Goal: Task Accomplishment & Management: Manage account settings

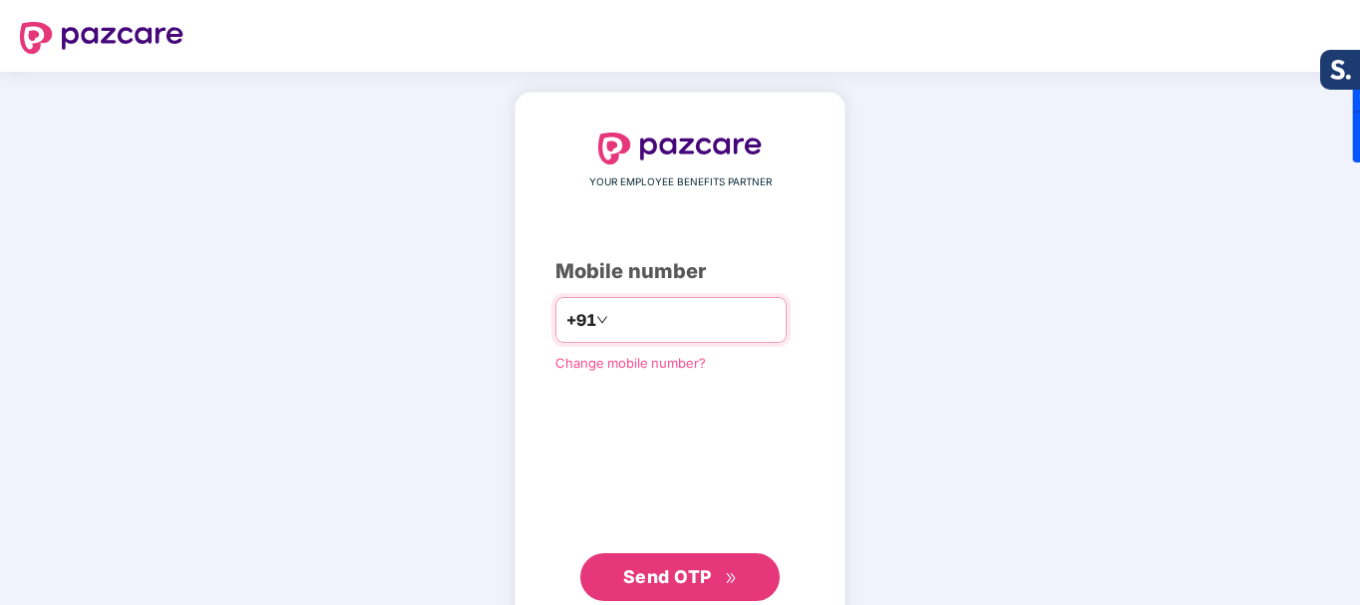
type input "**********"
drag, startPoint x: 780, startPoint y: 480, endPoint x: 755, endPoint y: 477, distance: 26.1
click at [790, 462] on div "**********" at bounding box center [679, 367] width 249 height 468
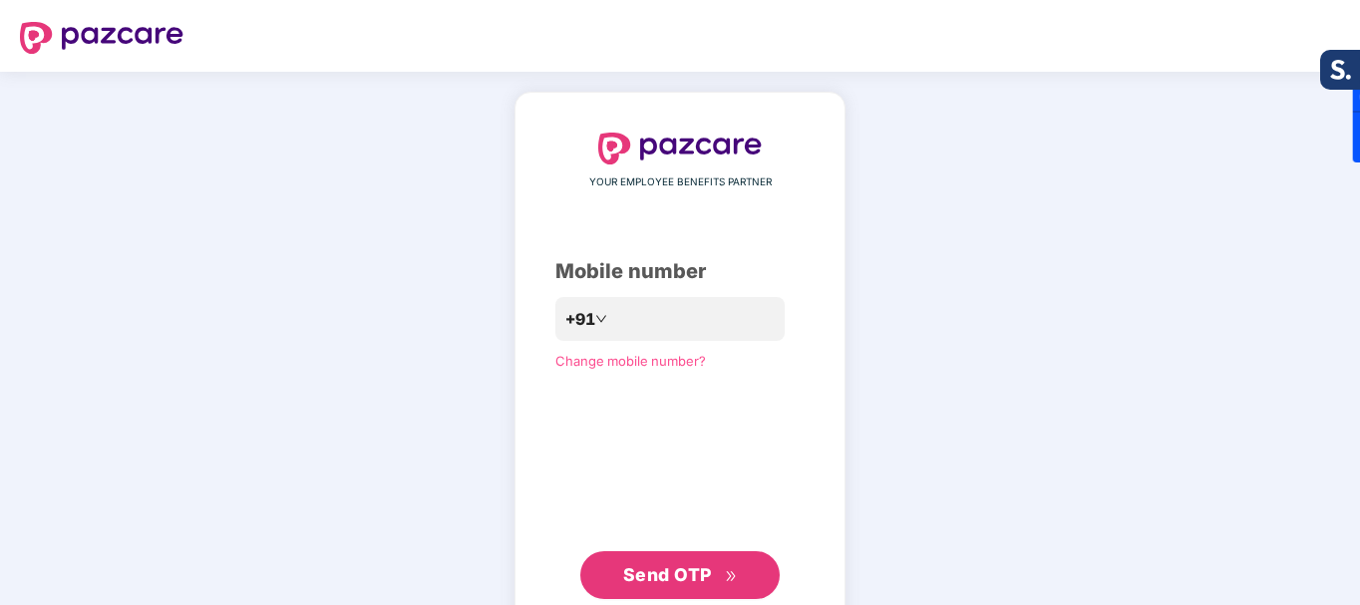
click at [740, 576] on button "Send OTP" at bounding box center [679, 575] width 199 height 48
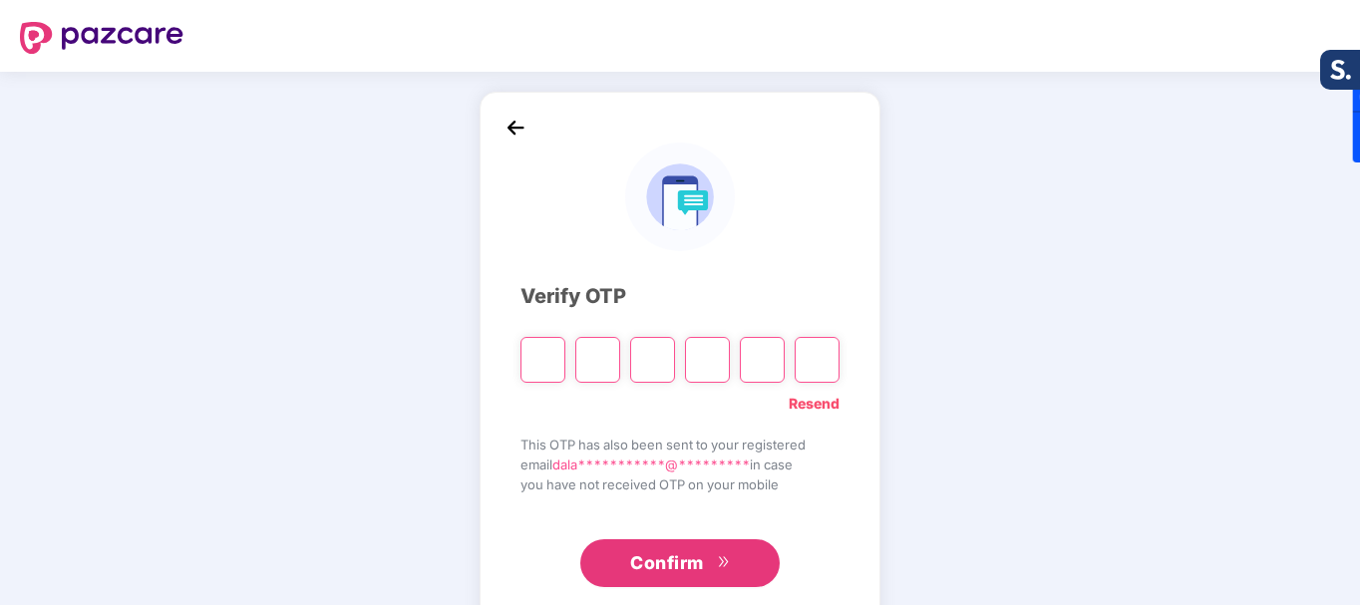
type input "*"
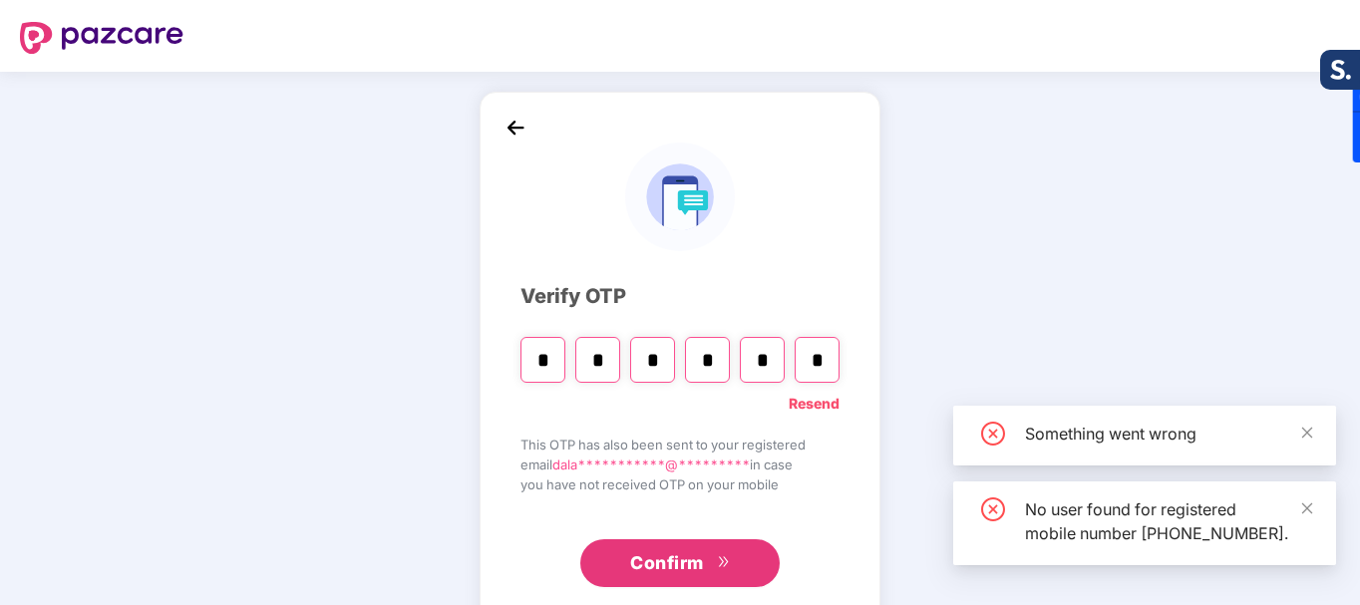
type input "*"
click at [679, 559] on span "Confirm" at bounding box center [667, 563] width 74 height 28
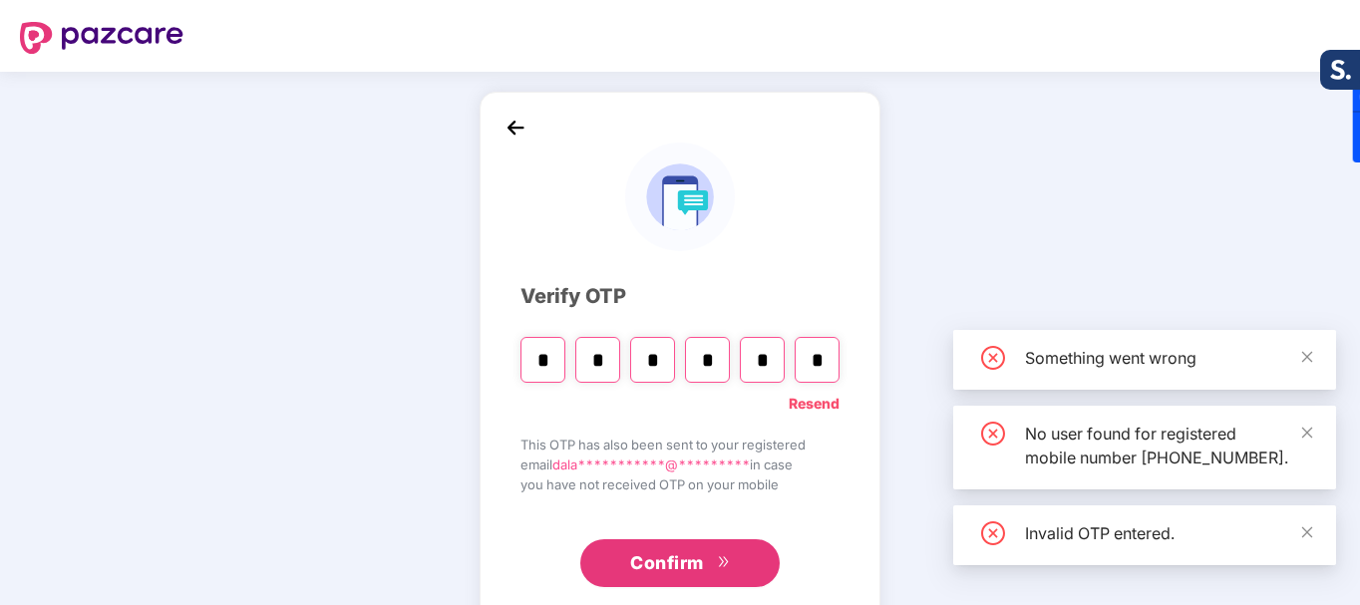
click at [683, 568] on span "Confirm" at bounding box center [667, 563] width 74 height 28
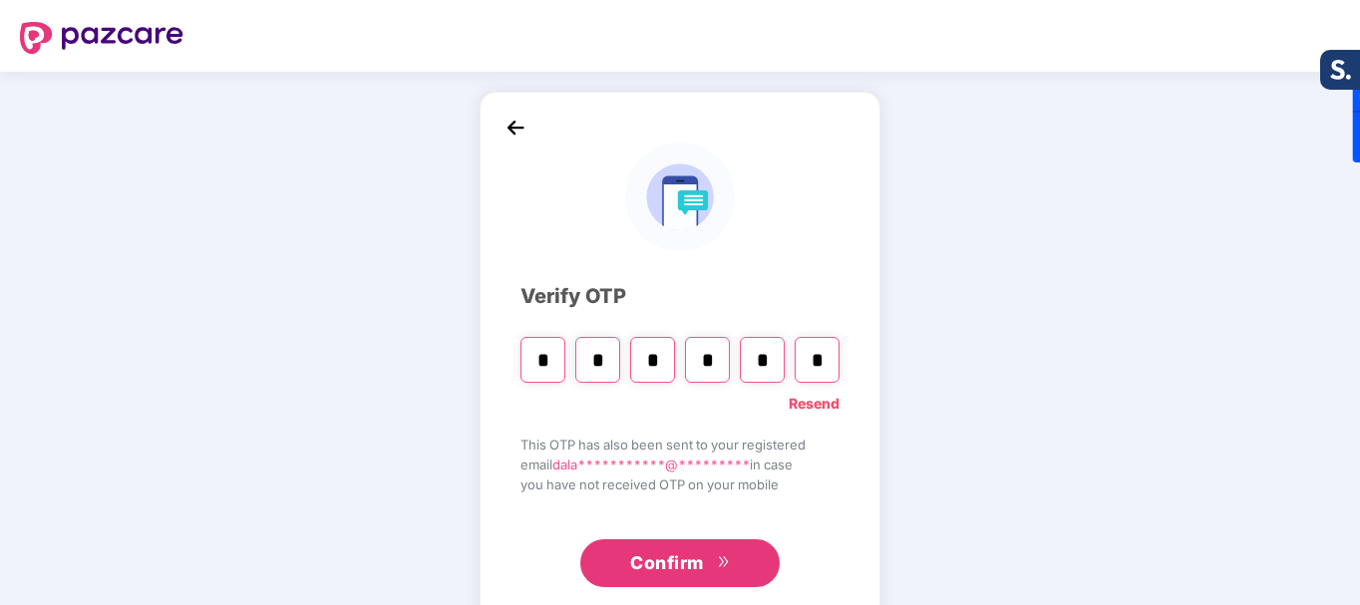
click at [694, 565] on span "Confirm" at bounding box center [667, 563] width 74 height 28
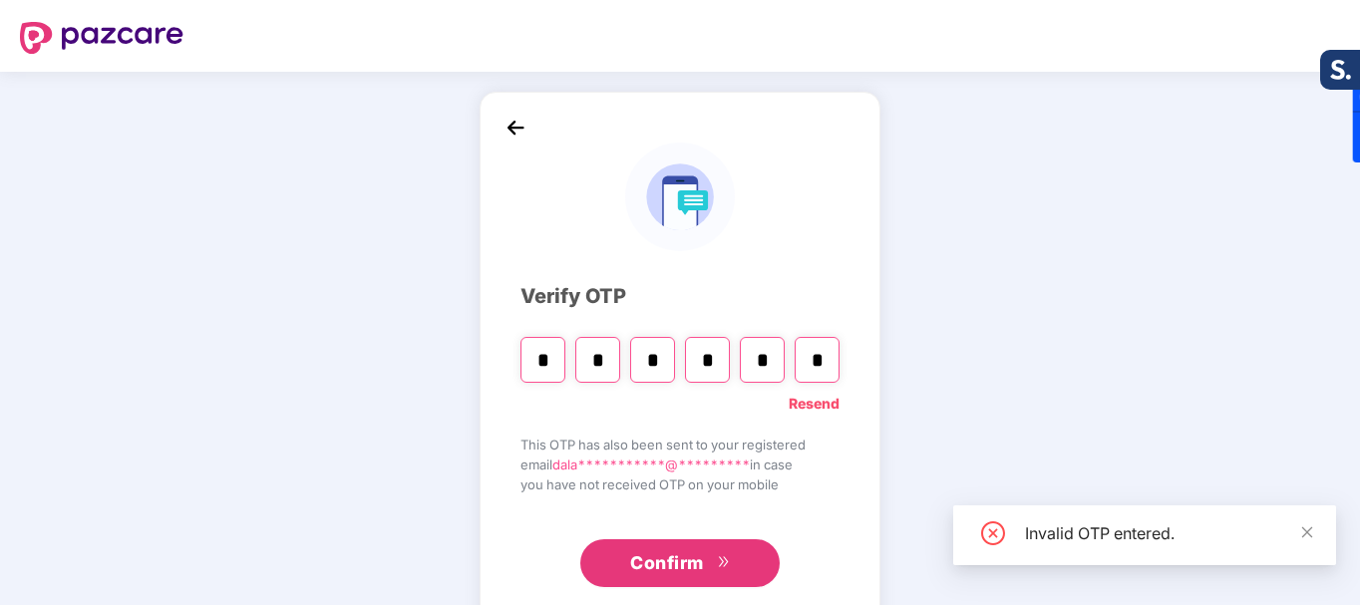
click at [828, 363] on input "*" at bounding box center [816, 360] width 45 height 46
click at [812, 404] on link "Resend" at bounding box center [813, 404] width 51 height 22
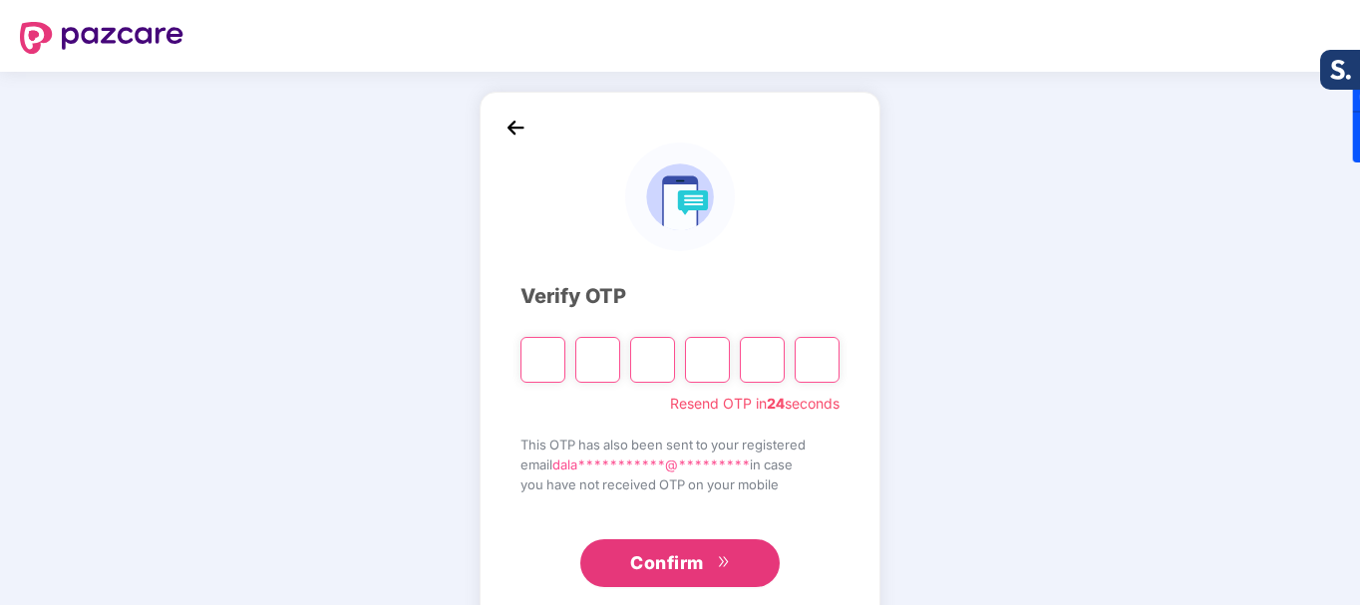
click at [542, 354] on input "Please enter verification code. Digit 1" at bounding box center [542, 360] width 45 height 46
type input "*"
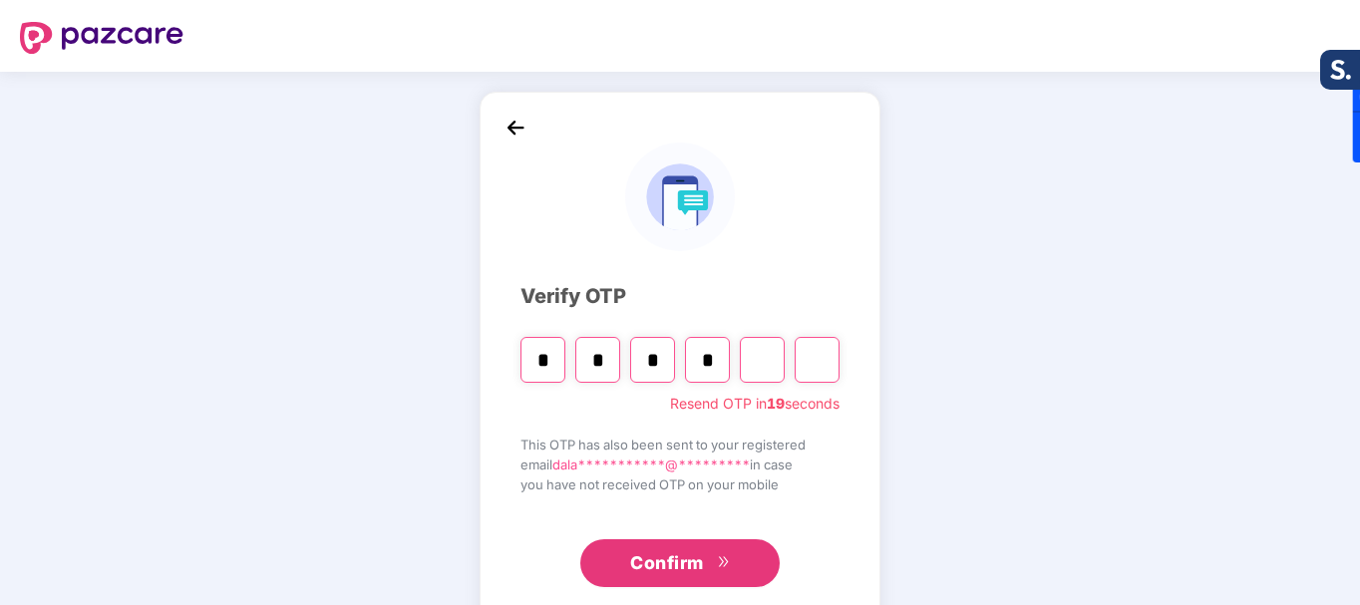
type input "*"
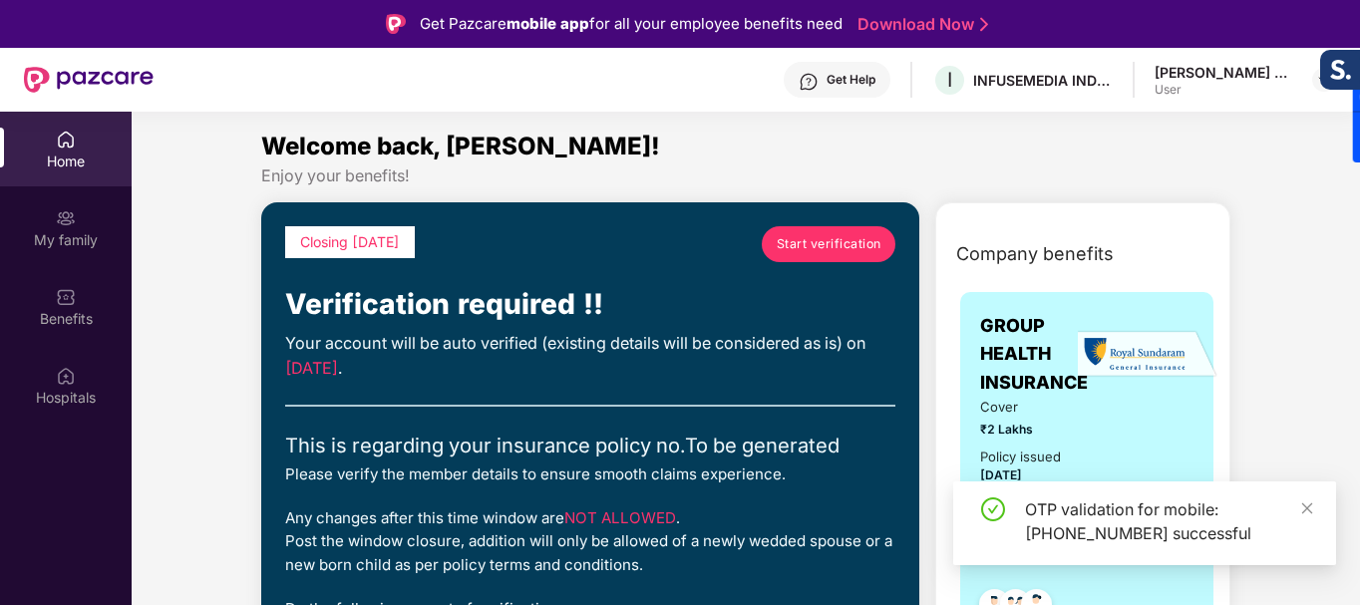
click at [797, 253] on span "Start verification" at bounding box center [828, 243] width 105 height 19
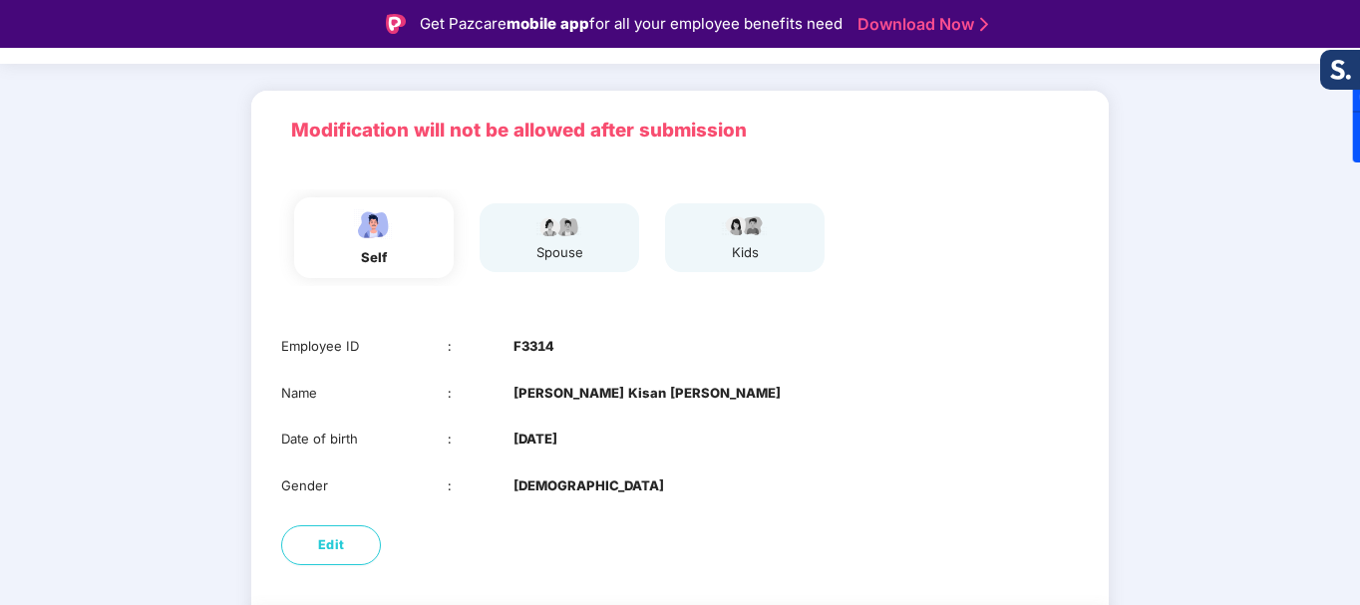
scroll to position [183, 0]
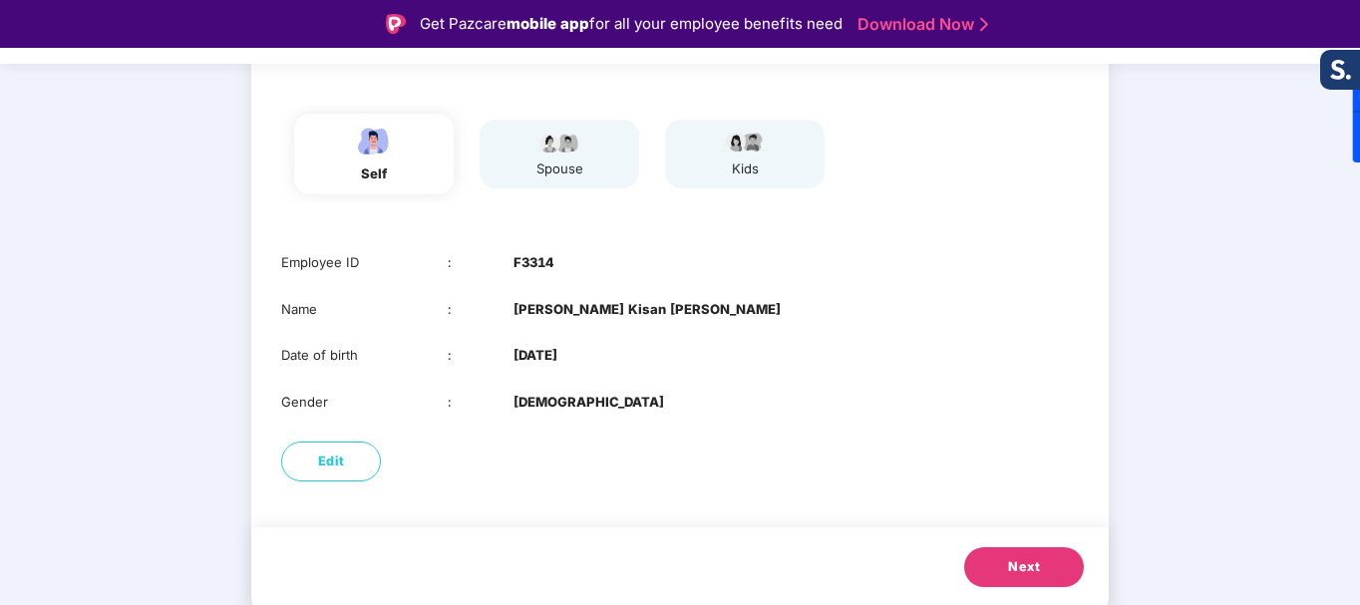
click at [1031, 562] on span "Next" at bounding box center [1024, 567] width 32 height 20
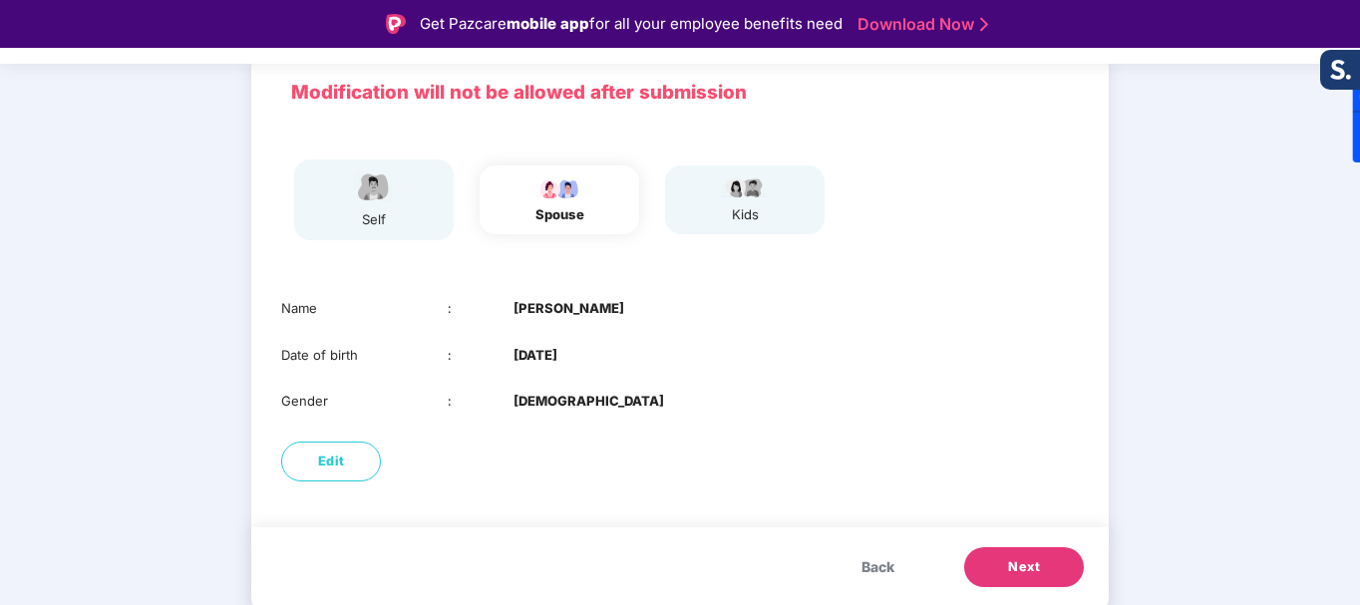
scroll to position [138, 0]
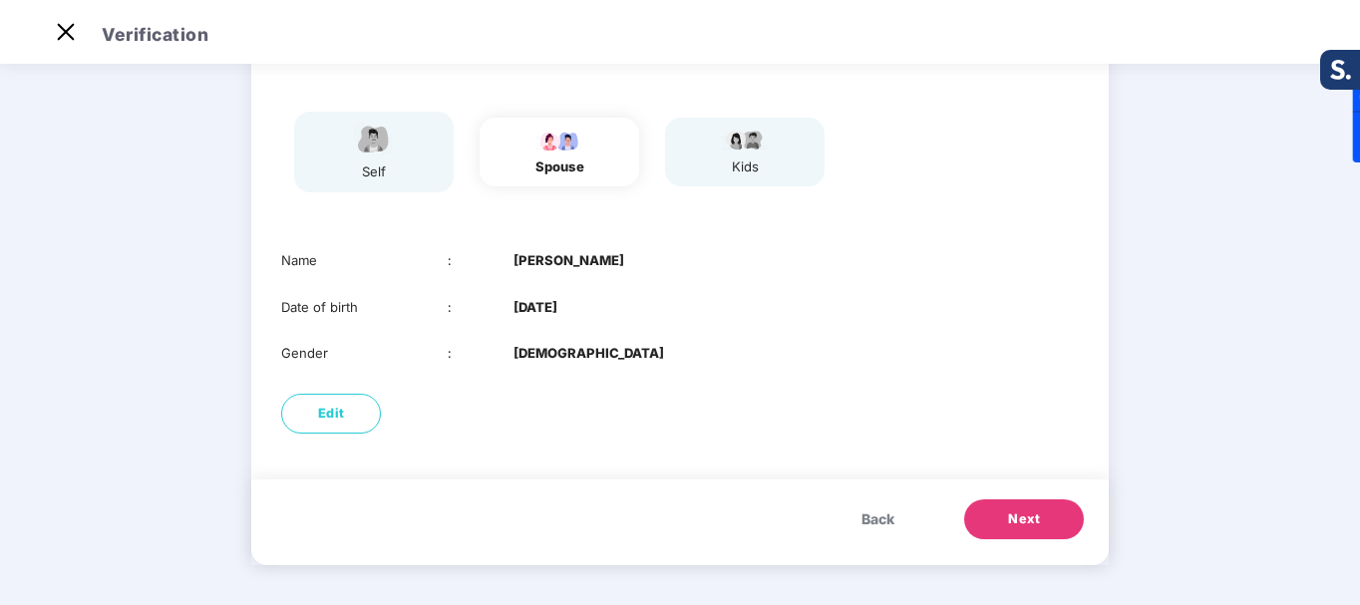
click at [1036, 522] on span "Next" at bounding box center [1024, 519] width 32 height 20
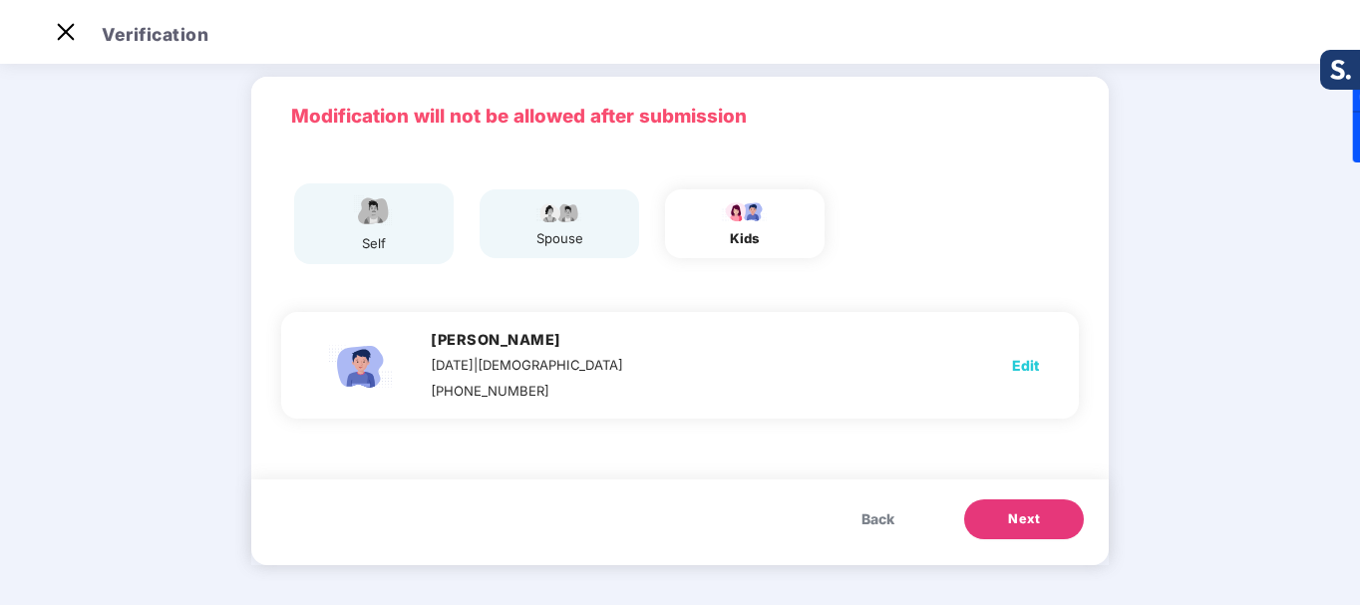
click at [1020, 524] on span "Next" at bounding box center [1024, 519] width 32 height 20
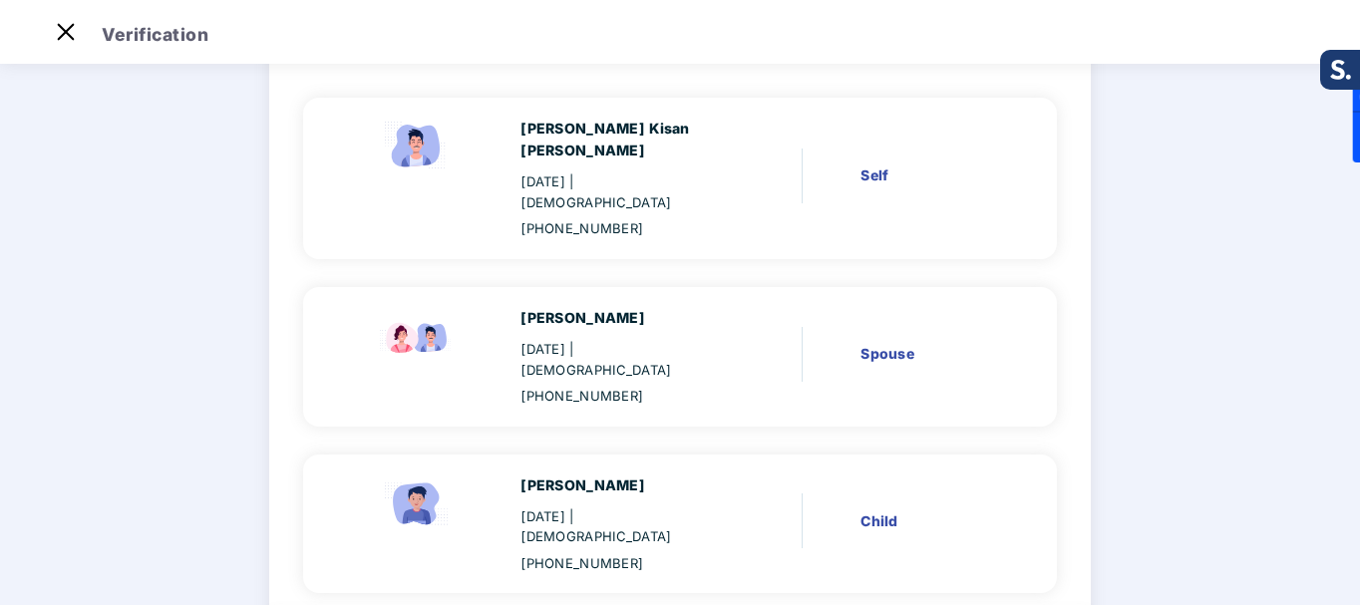
scroll to position [239, 0]
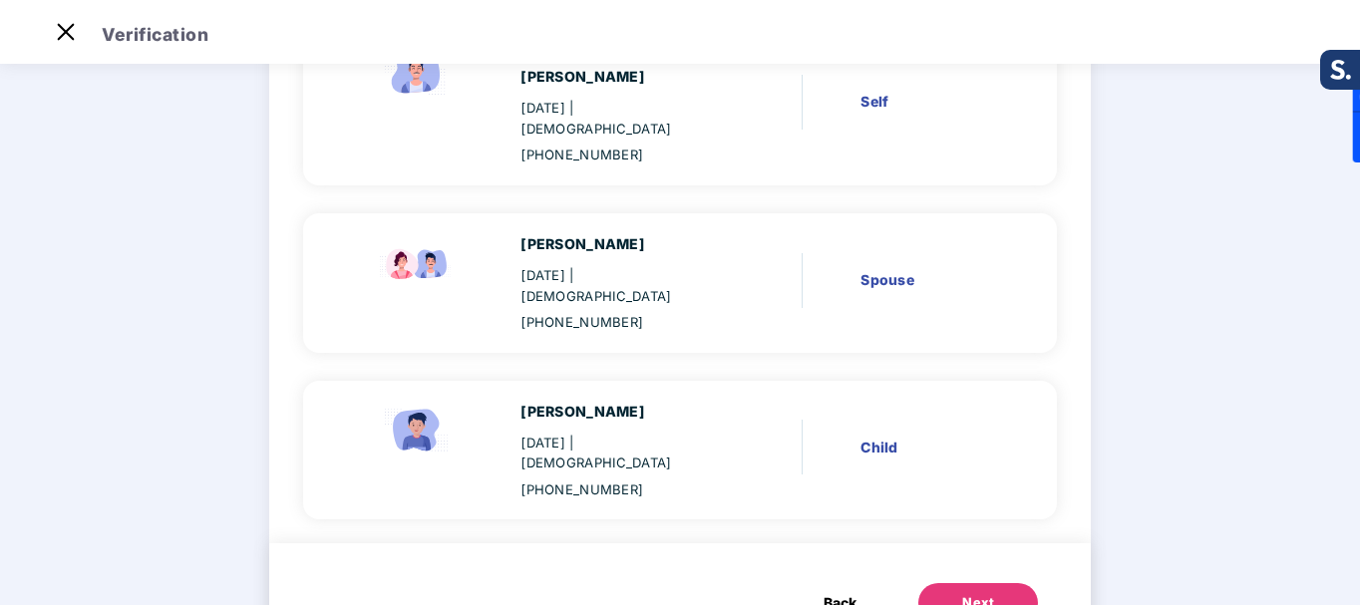
click at [977, 583] on button "Next" at bounding box center [978, 603] width 120 height 40
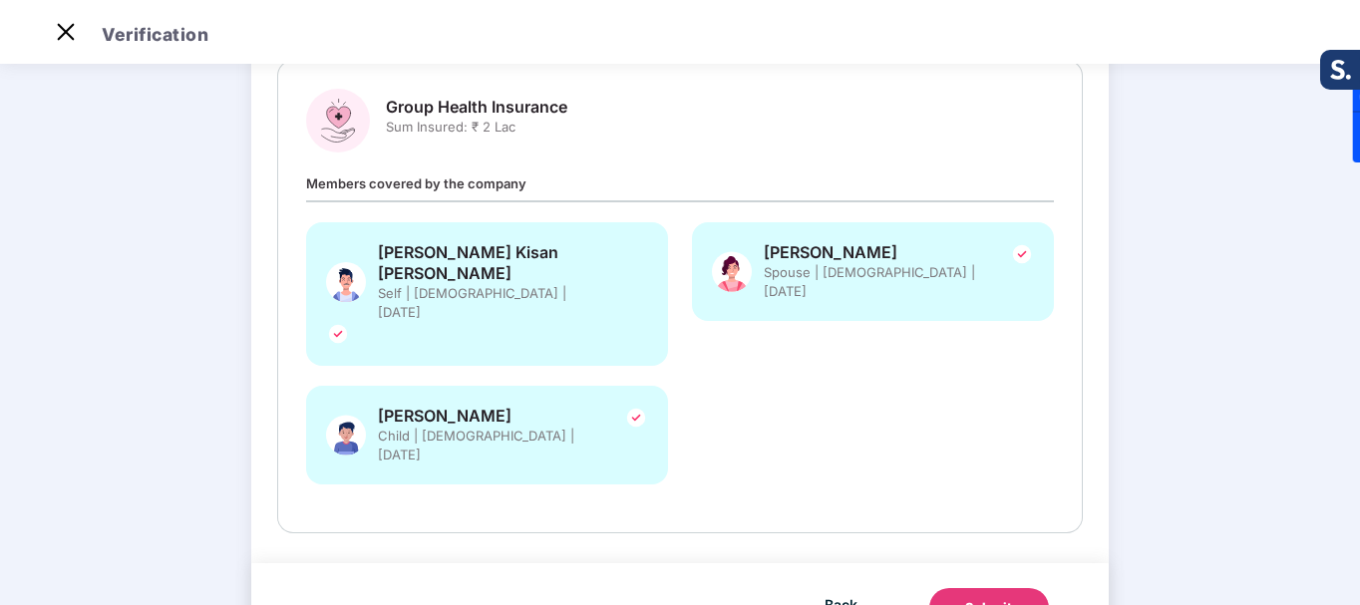
scroll to position [0, 0]
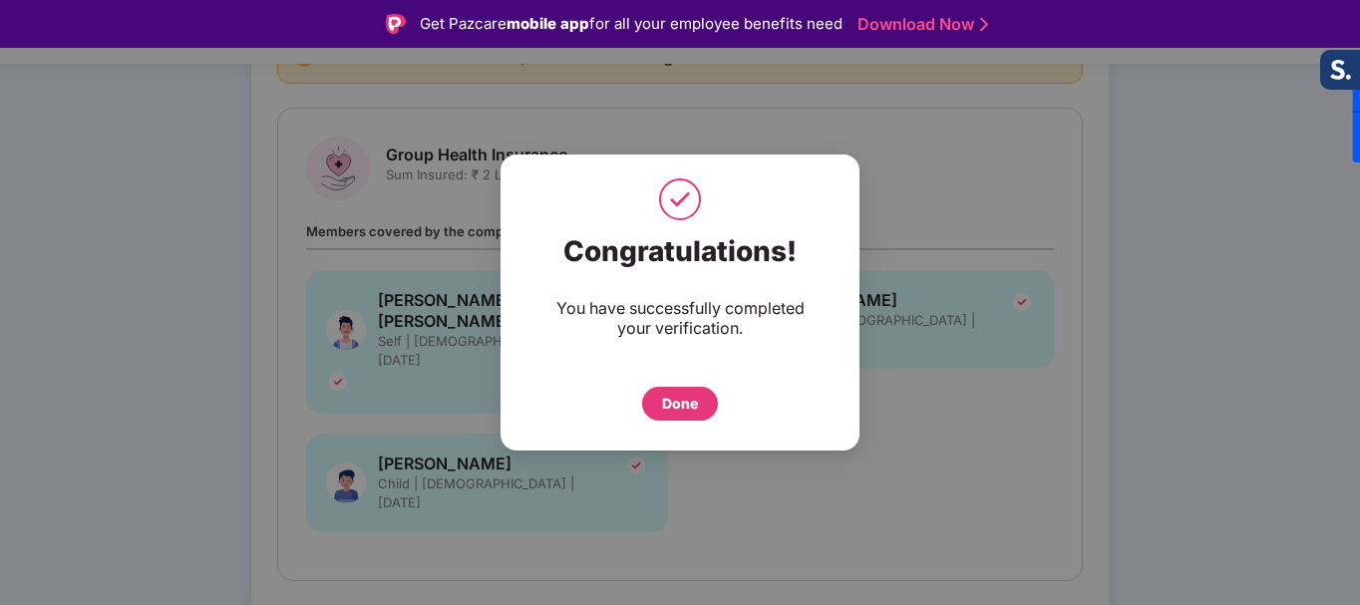
click at [670, 399] on div "Done" at bounding box center [680, 404] width 36 height 22
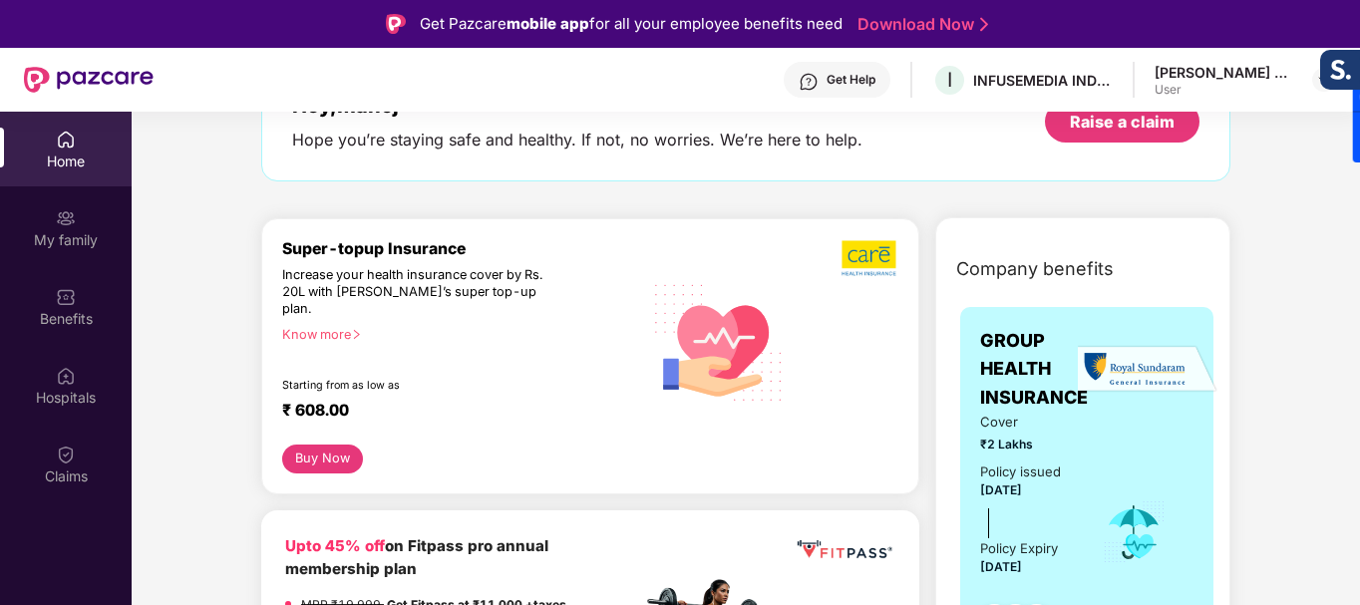
scroll to position [399, 0]
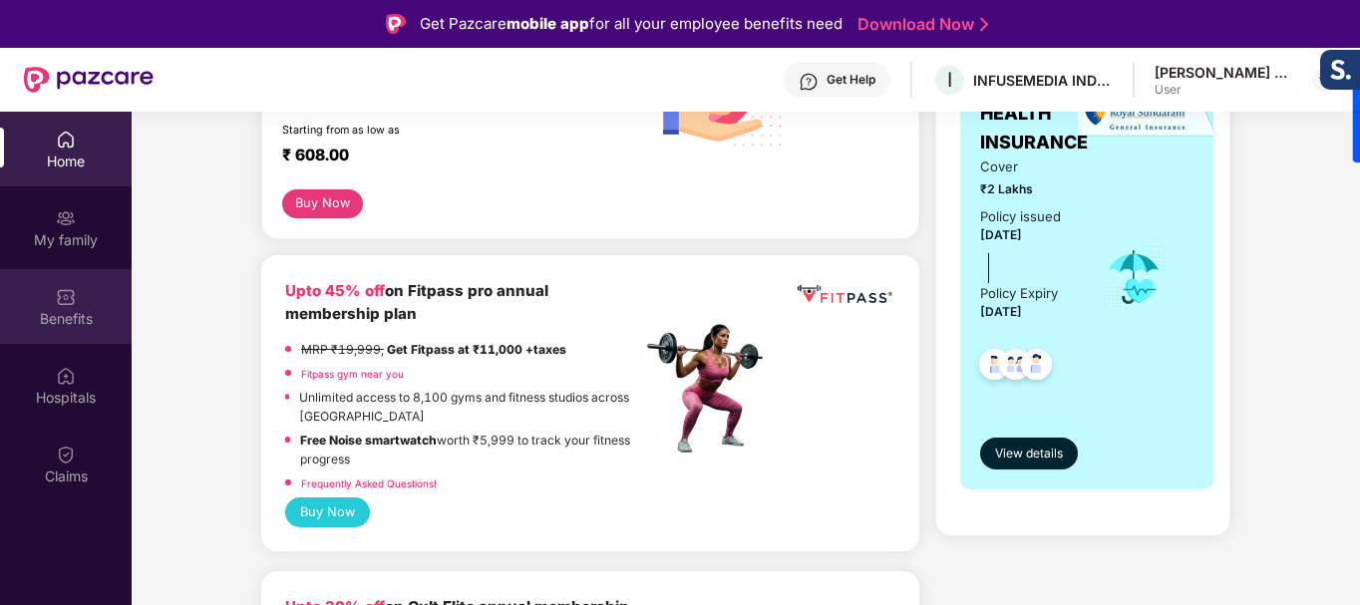
click at [76, 304] on div "Benefits" at bounding box center [66, 306] width 132 height 75
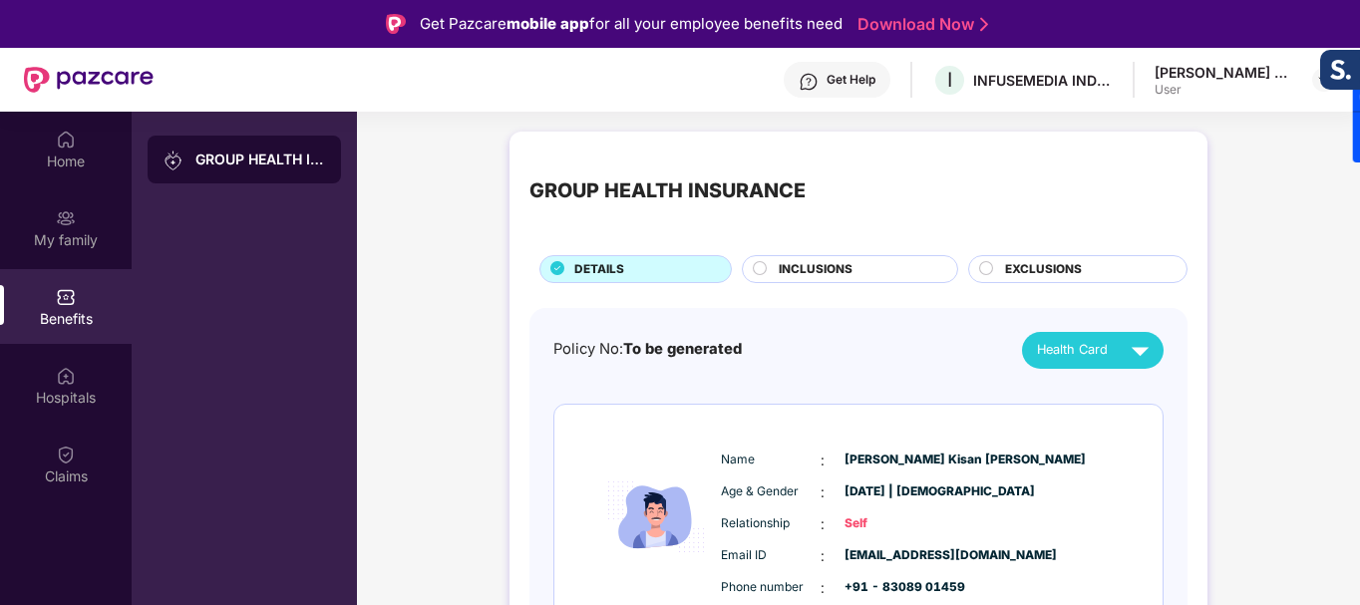
click at [1191, 88] on div "User" at bounding box center [1224, 90] width 140 height 16
click at [75, 239] on div "My family" at bounding box center [66, 240] width 132 height 20
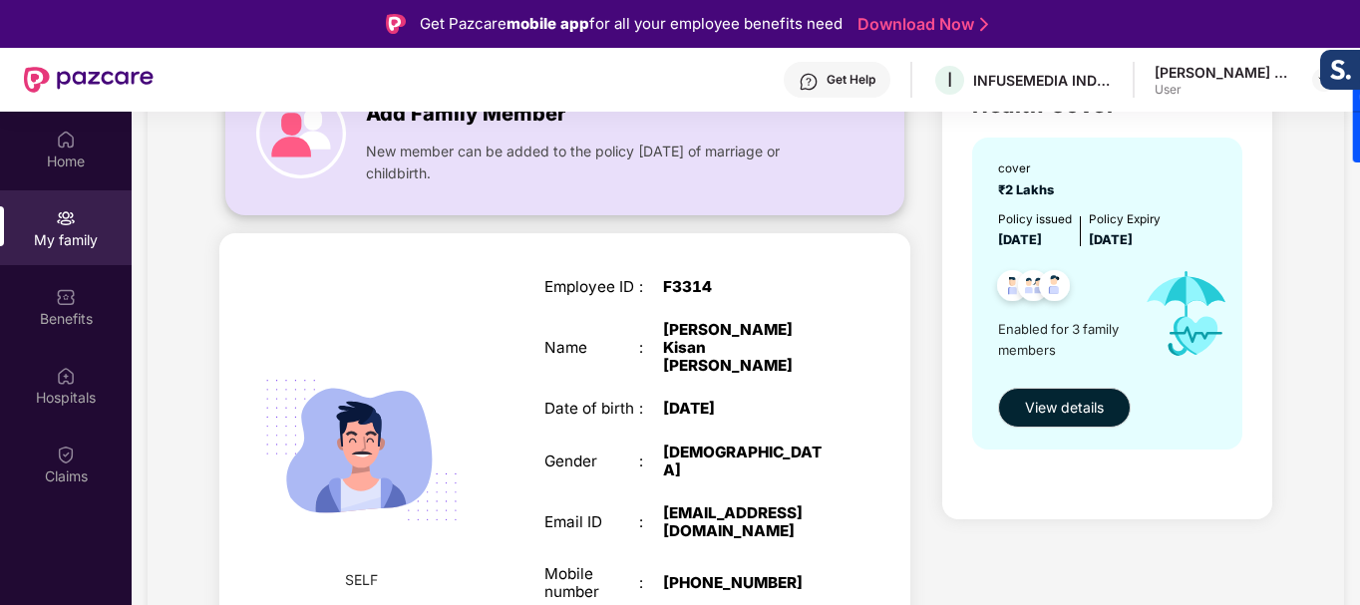
scroll to position [199, 0]
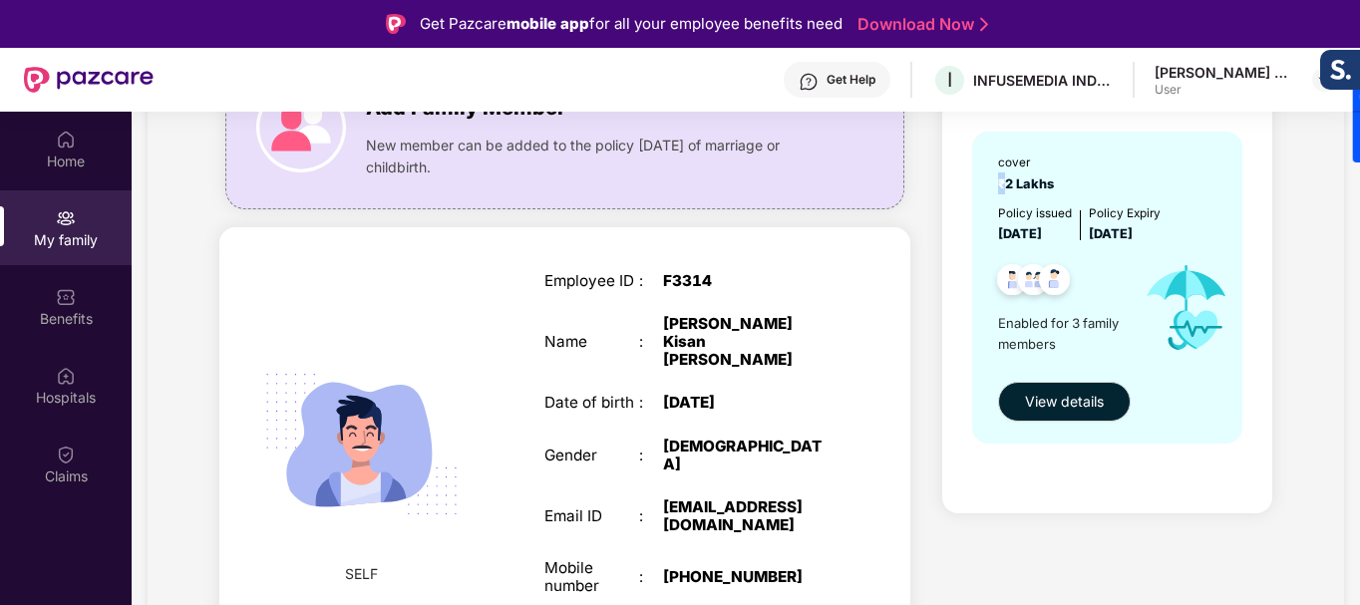
drag, startPoint x: 997, startPoint y: 184, endPoint x: 1080, endPoint y: 184, distance: 82.7
click at [1099, 176] on div "cover ₹2 Lakhs" at bounding box center [1109, 174] width 222 height 41
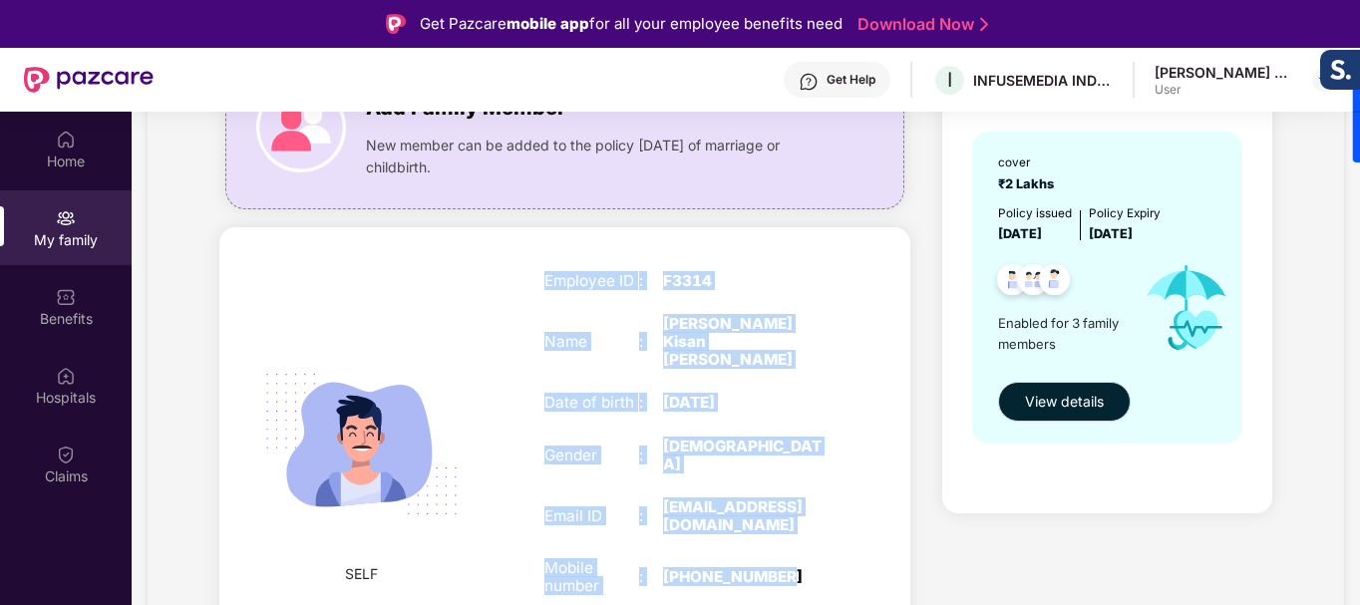
drag, startPoint x: 529, startPoint y: 270, endPoint x: 811, endPoint y: 517, distance: 375.1
click at [811, 517] on div "Employee ID : F3314 Name : [PERSON_NAME] Kisan [PERSON_NAME] Date of birth : [D…" at bounding box center [687, 465] width 326 height 437
click at [62, 139] on img at bounding box center [66, 140] width 20 height 20
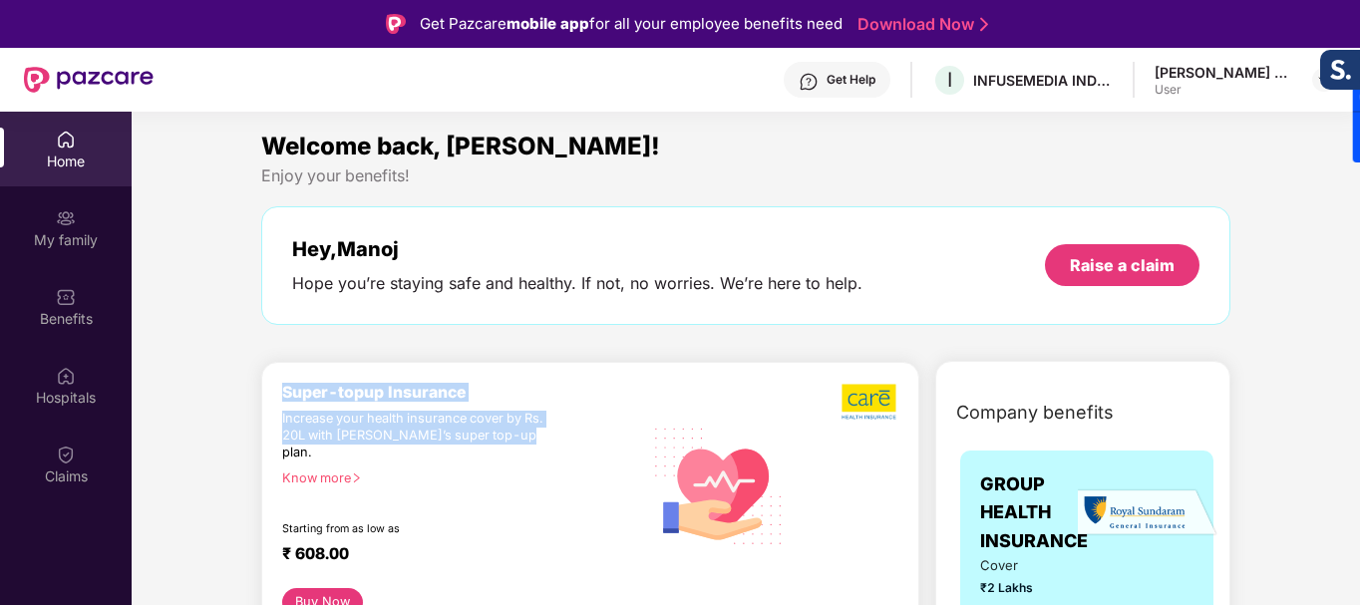
drag, startPoint x: 281, startPoint y: 387, endPoint x: 545, endPoint y: 440, distance: 269.4
click at [545, 440] on div "Super-topup Insurance Increase your health insurance cover by Rs. 20L with [PER…" at bounding box center [462, 485] width 360 height 205
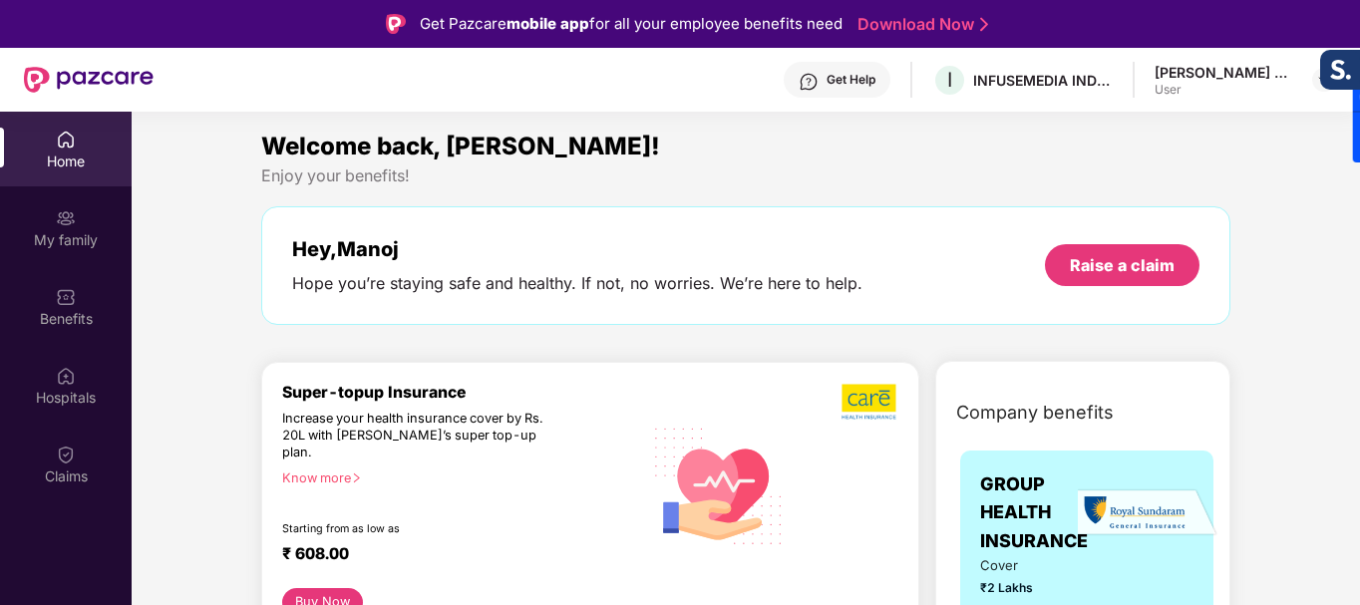
click at [1183, 82] on div "User" at bounding box center [1224, 90] width 140 height 16
click at [1235, 57] on div "Get Help I INFUSEMEDIA INDIA PRIVATE LIMITED [PERSON_NAME] Kisan [PERSON_NAME] …" at bounding box center [745, 80] width 1182 height 64
click at [1248, 69] on div "[PERSON_NAME] Kisan [PERSON_NAME]" at bounding box center [1224, 72] width 140 height 19
click at [1238, 81] on div "[PERSON_NAME] Kisan [PERSON_NAME]" at bounding box center [1224, 72] width 140 height 19
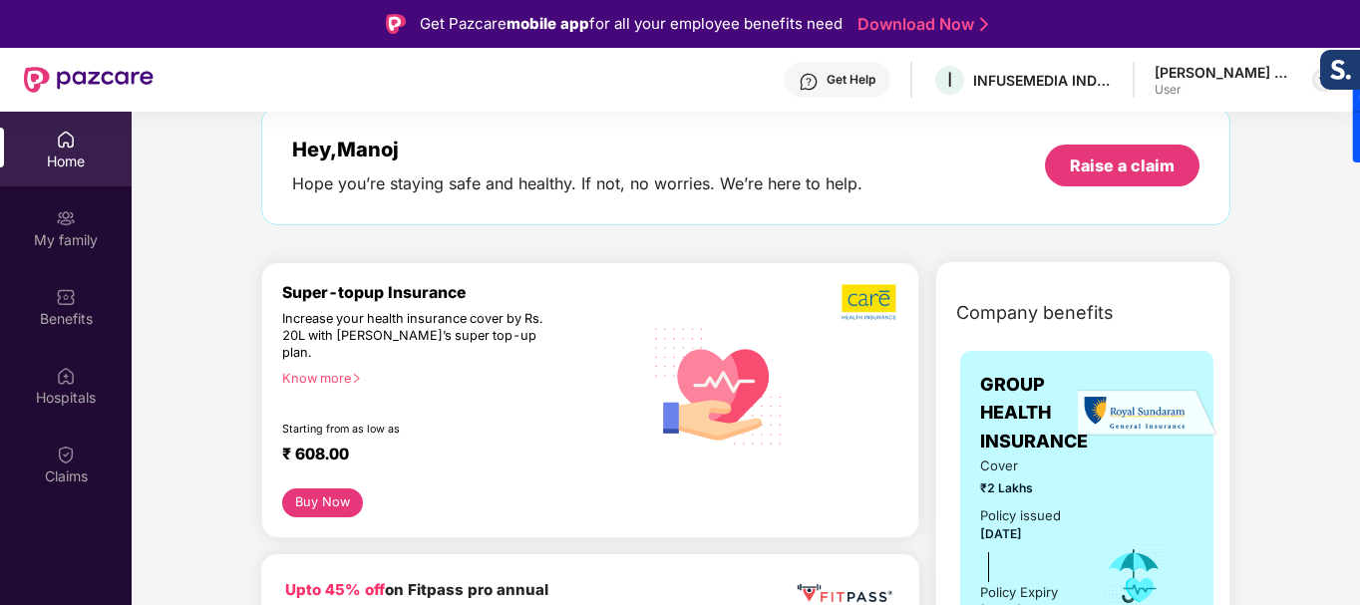
click at [1317, 76] on img at bounding box center [1324, 80] width 16 height 16
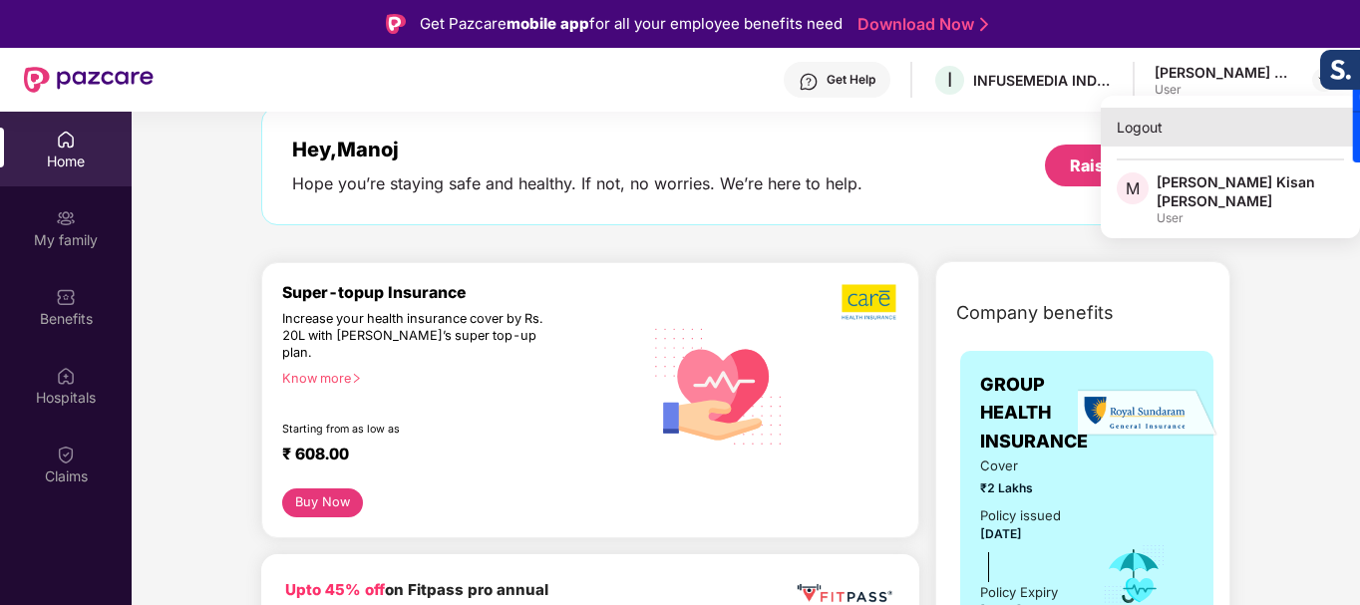
click at [1138, 130] on div "Logout" at bounding box center [1229, 127] width 259 height 39
